Goal: Information Seeking & Learning: Learn about a topic

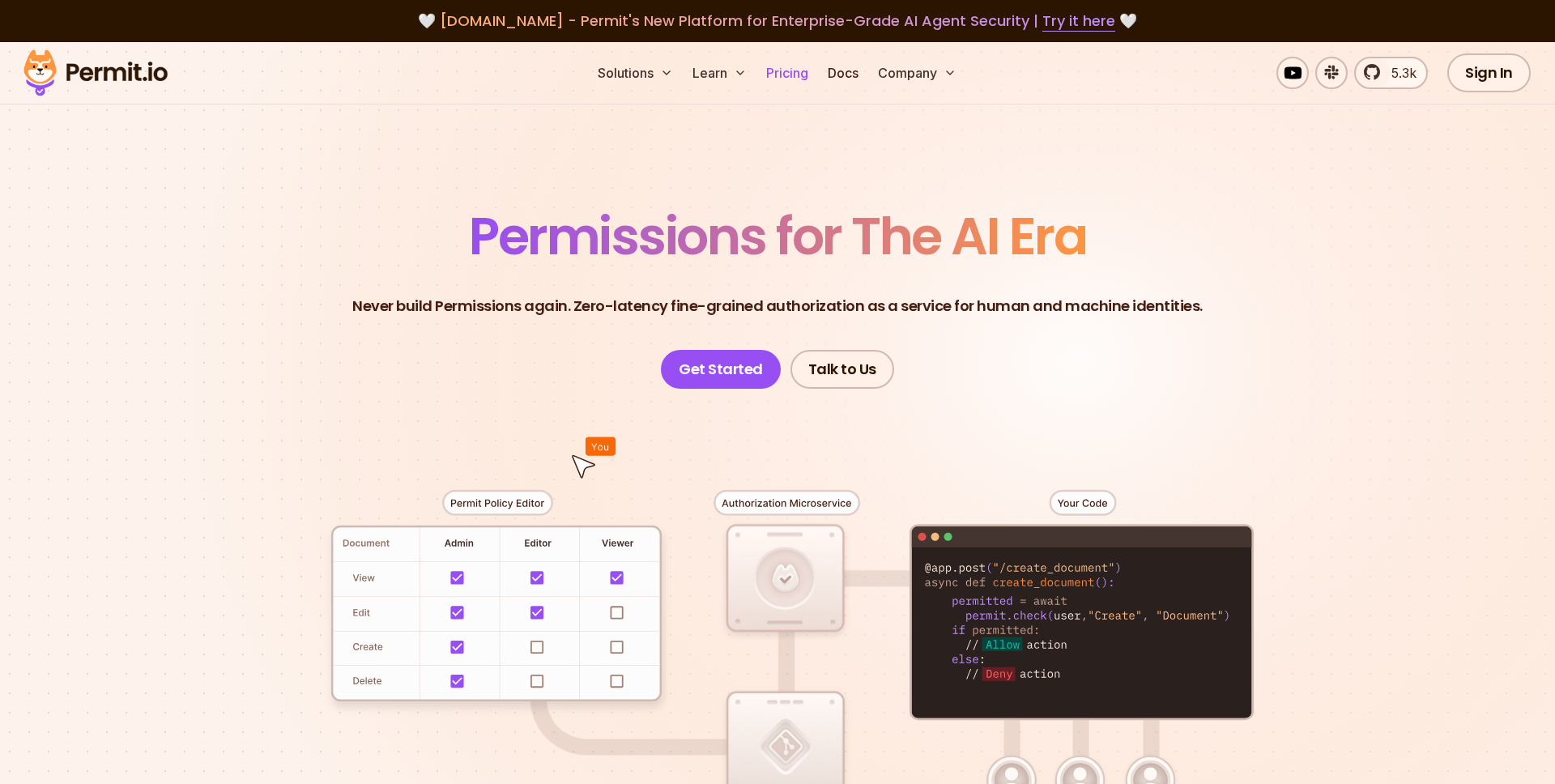
click at [775, 74] on link "Pricing" at bounding box center [787, 73] width 55 height 33
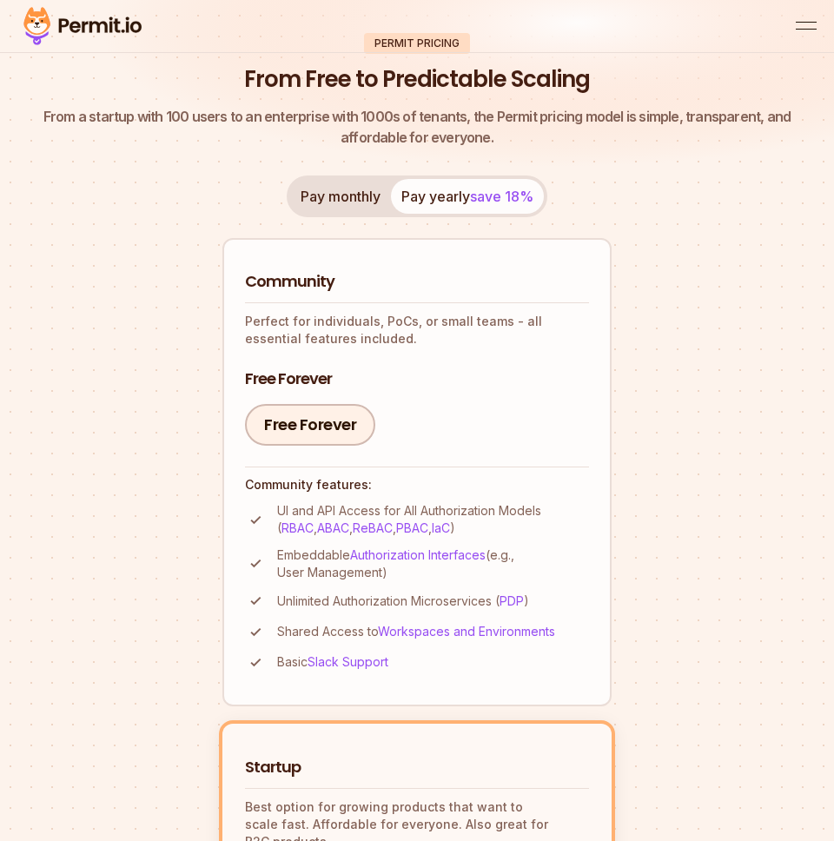
scroll to position [76, 0]
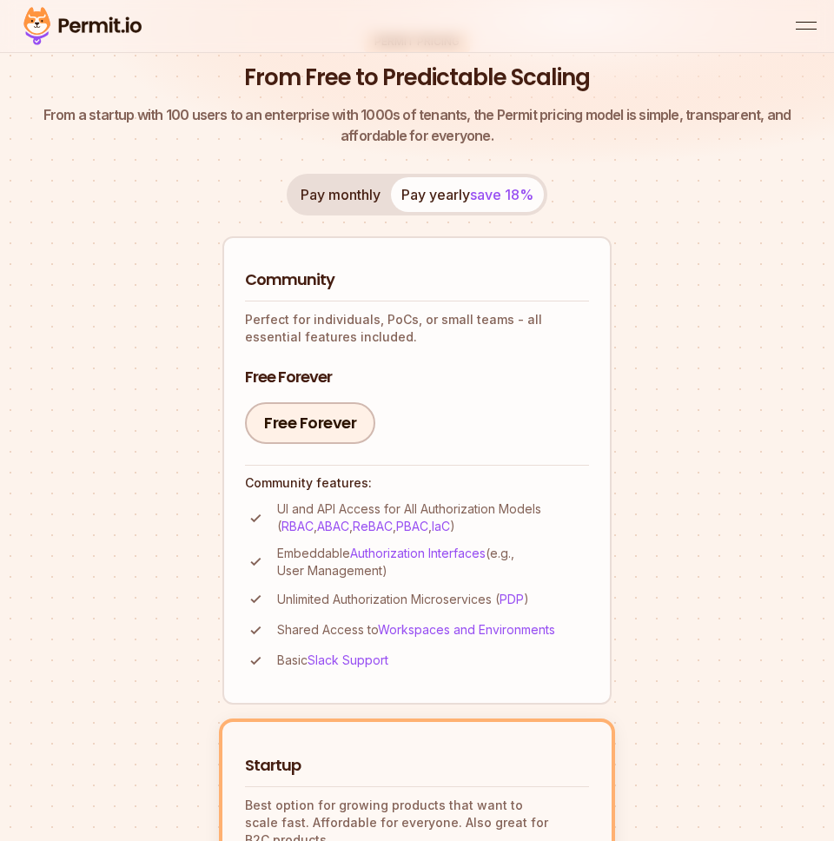
click at [343, 206] on button "Pay monthly" at bounding box center [340, 194] width 101 height 35
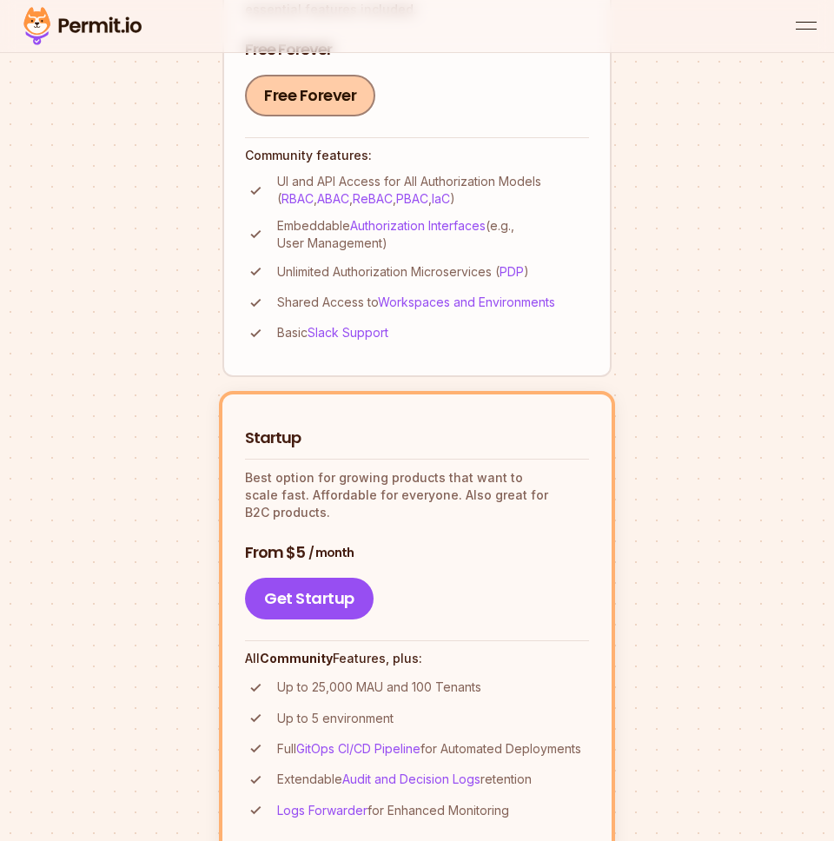
scroll to position [465, 0]
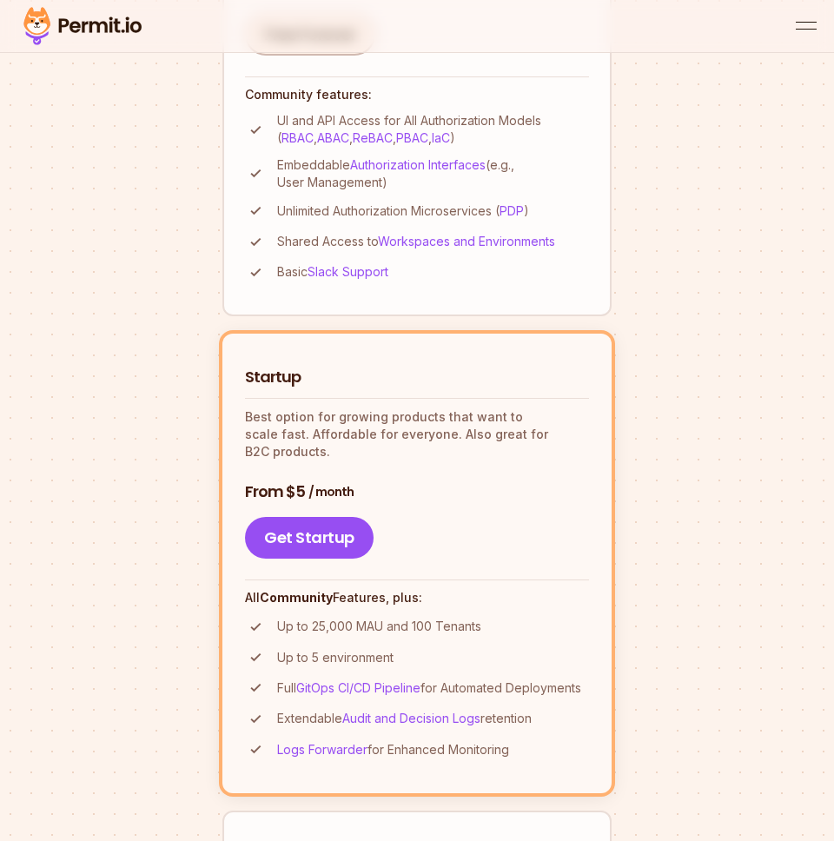
drag, startPoint x: 332, startPoint y: 421, endPoint x: 503, endPoint y: 432, distance: 171.4
click at [503, 432] on p "Best option for growing products that want to scale fast. Affordable for everyo…" at bounding box center [417, 434] width 344 height 52
drag, startPoint x: 502, startPoint y: 432, endPoint x: 356, endPoint y: 423, distance: 146.2
click at [357, 424] on p "Best option for growing products that want to scale fast. Affordable for everyo…" at bounding box center [417, 434] width 344 height 52
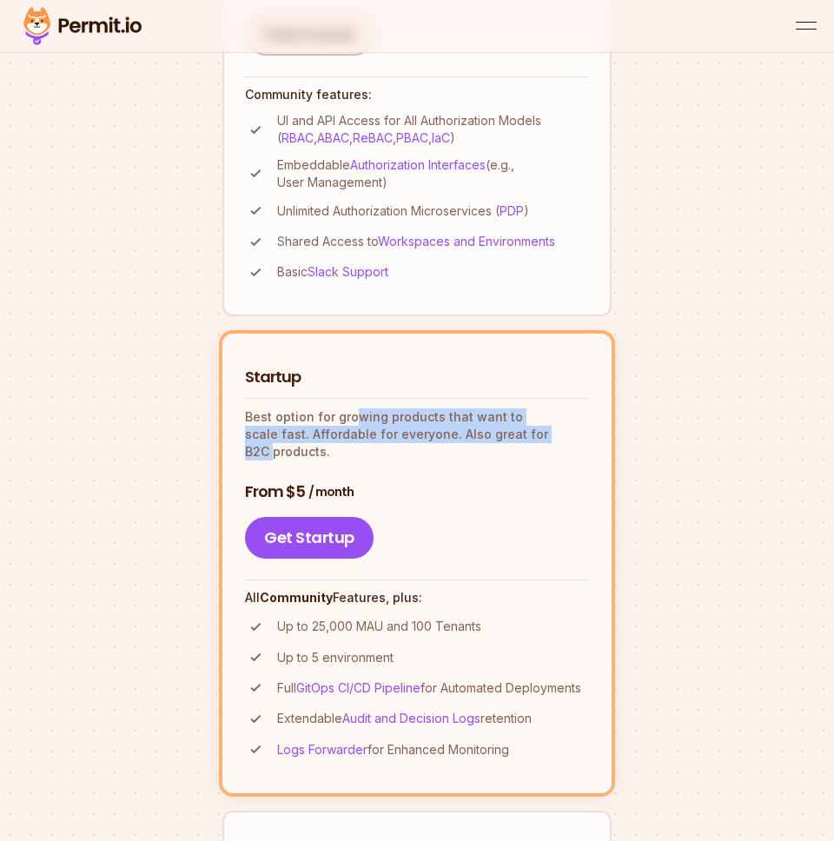
click at [356, 423] on p "Best option for growing products that want to scale fast. Affordable for everyo…" at bounding box center [417, 434] width 344 height 52
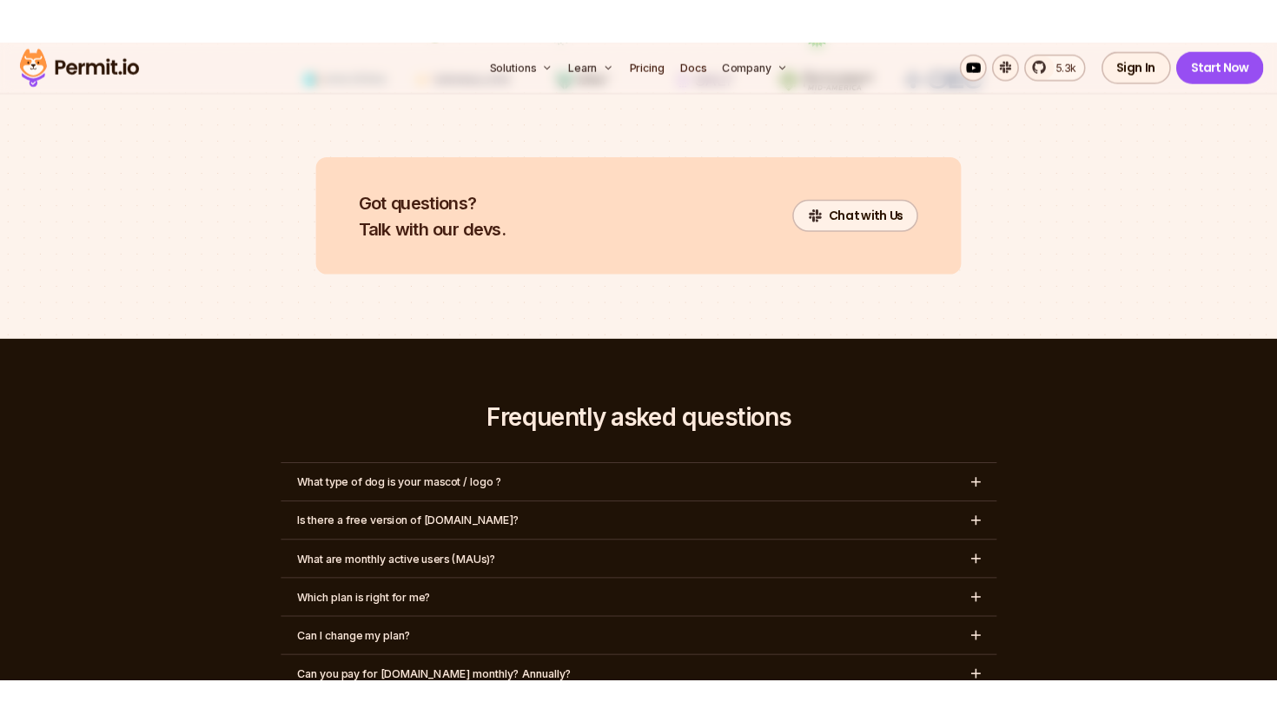
scroll to position [7666, 0]
